Goal: Find contact information: Obtain details needed to contact an individual or organization

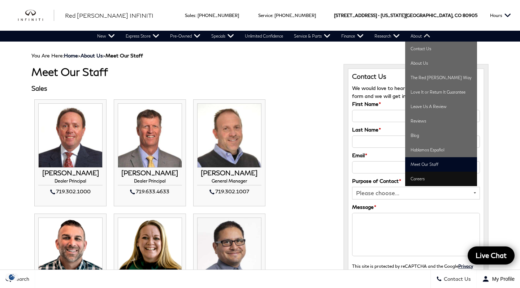
click at [426, 180] on link "Careers" at bounding box center [441, 178] width 72 height 14
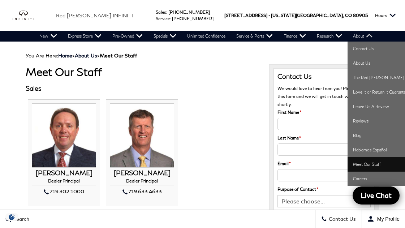
click at [379, 165] on link "Meet Our Staff" at bounding box center [383, 164] width 72 height 14
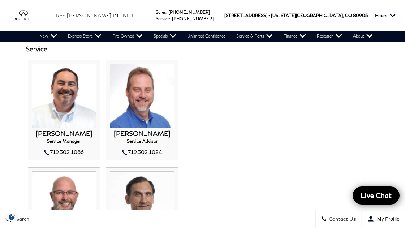
scroll to position [626, 0]
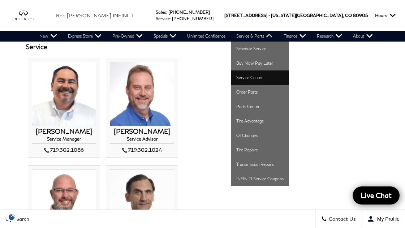
click at [257, 77] on link "Service Center" at bounding box center [260, 77] width 58 height 14
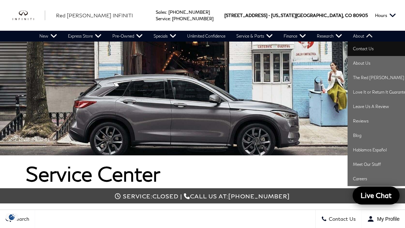
click at [368, 49] on link "Contact Us" at bounding box center [383, 49] width 72 height 14
